Goal: Check status: Check status

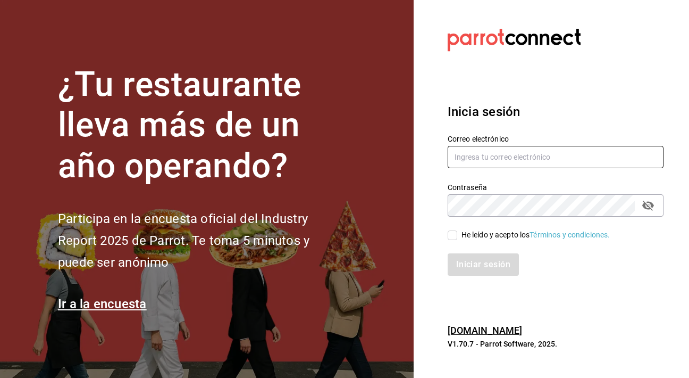
click at [474, 159] on input "text" at bounding box center [556, 157] width 216 height 22
type input "[EMAIL_ADDRESS][DOMAIN_NAME]"
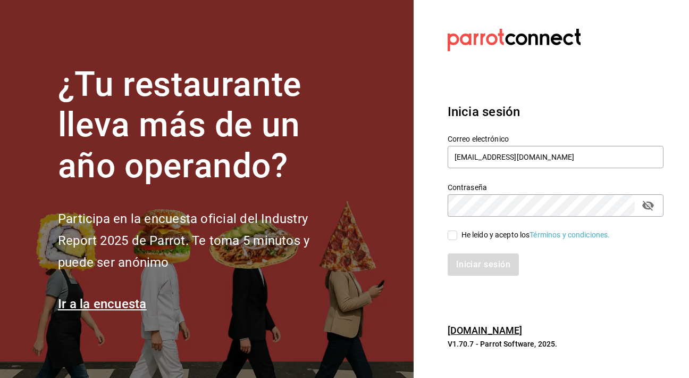
click at [452, 238] on input "He leído y acepto los Términos y condiciones." at bounding box center [453, 235] width 10 height 10
checkbox input "true"
click at [475, 264] on button "Iniciar sesión" at bounding box center [484, 264] width 72 height 22
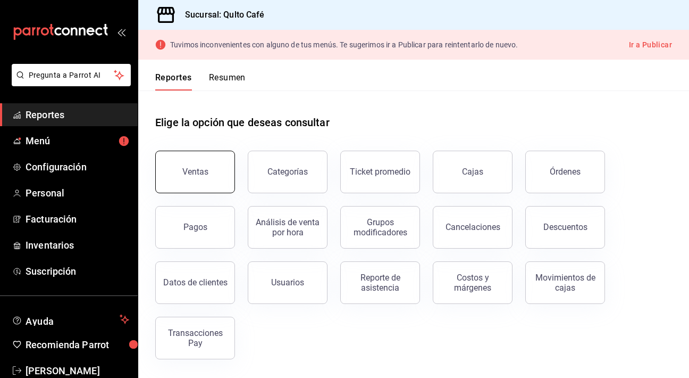
click at [188, 179] on button "Ventas" at bounding box center [195, 171] width 80 height 43
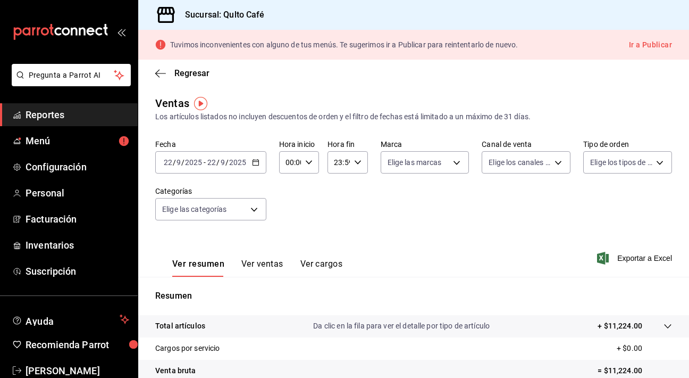
click at [253, 164] on \(Stroke\) "button" at bounding box center [256, 163] width 6 height 6
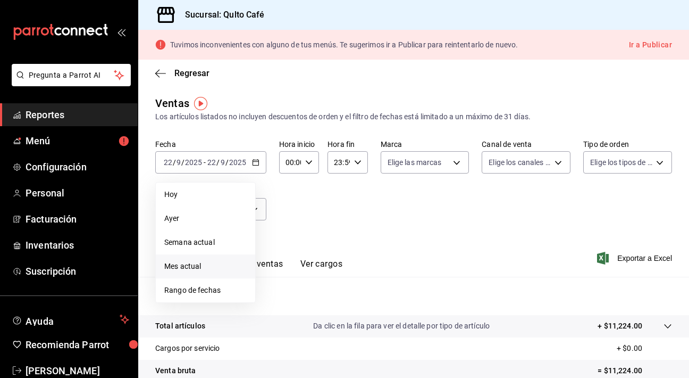
click at [199, 269] on span "Mes actual" at bounding box center [205, 266] width 82 height 11
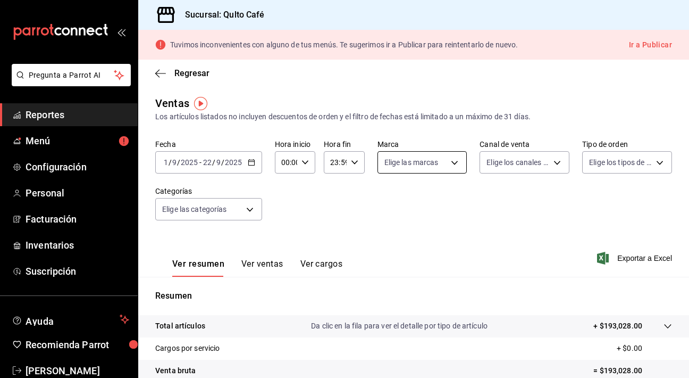
click at [423, 153] on body "Pregunta a Parrot AI Reportes Menú Configuración Personal Facturación Inventari…" at bounding box center [344, 189] width 689 height 378
click at [425, 137] on div at bounding box center [344, 189] width 689 height 378
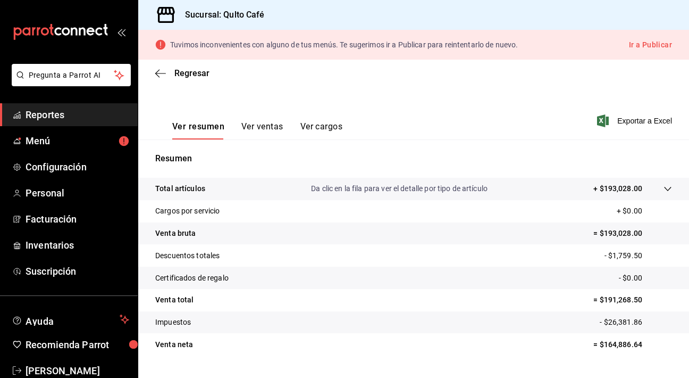
scroll to position [140, 0]
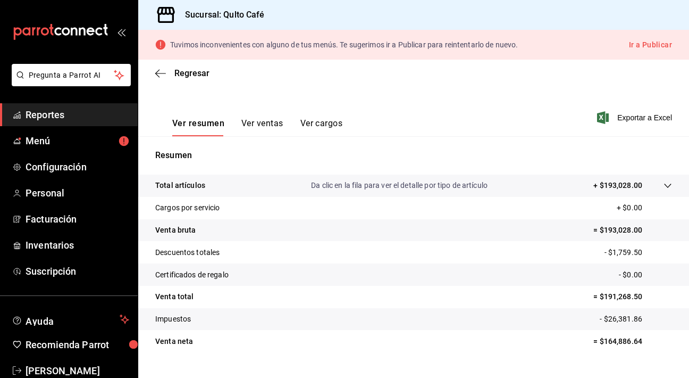
click at [256, 126] on button "Ver ventas" at bounding box center [262, 127] width 42 height 18
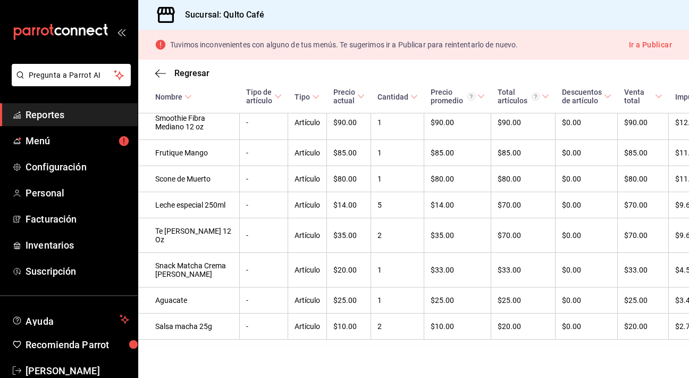
scroll to position [5185, 0]
